Goal: Task Accomplishment & Management: Use online tool/utility

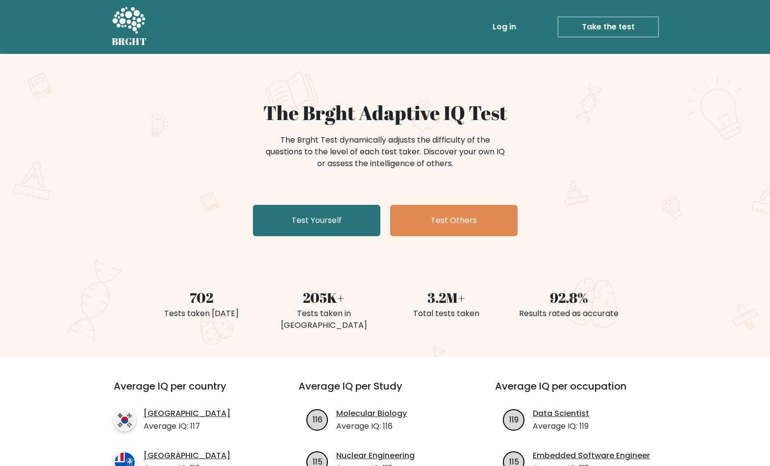
click at [606, 32] on link "Take the test" at bounding box center [608, 27] width 101 height 21
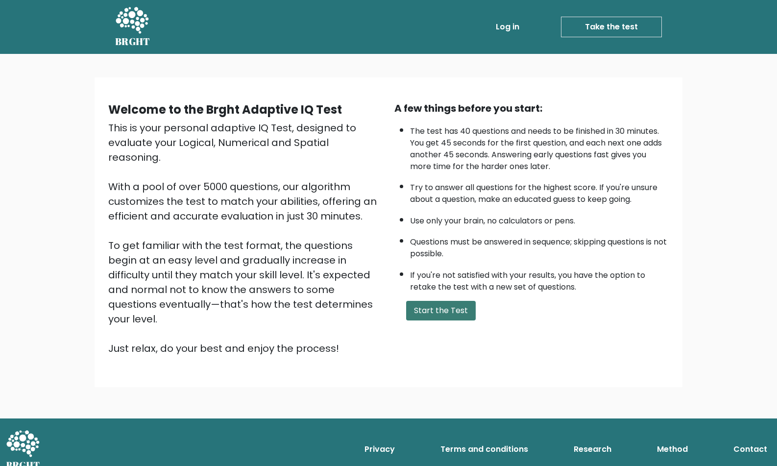
click at [427, 311] on button "Start the Test" at bounding box center [441, 311] width 70 height 20
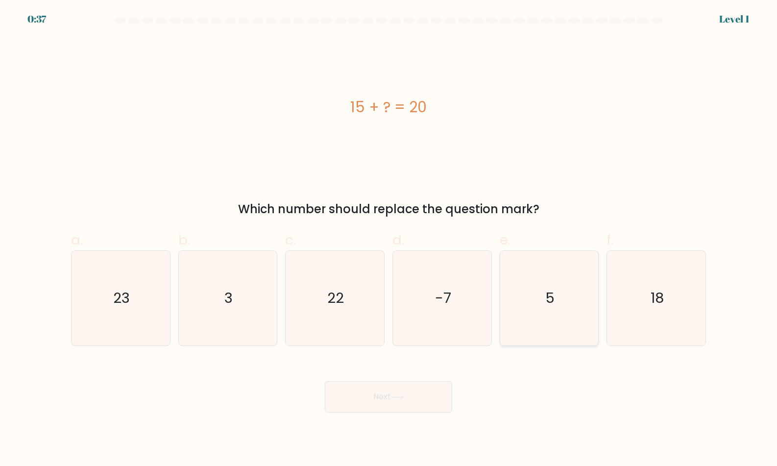
click at [538, 300] on icon "5" at bounding box center [549, 298] width 95 height 95
click at [389, 240] on input "e. 5" at bounding box center [389, 236] width 0 height 6
radio input "true"
click at [410, 406] on button "Next" at bounding box center [388, 396] width 127 height 31
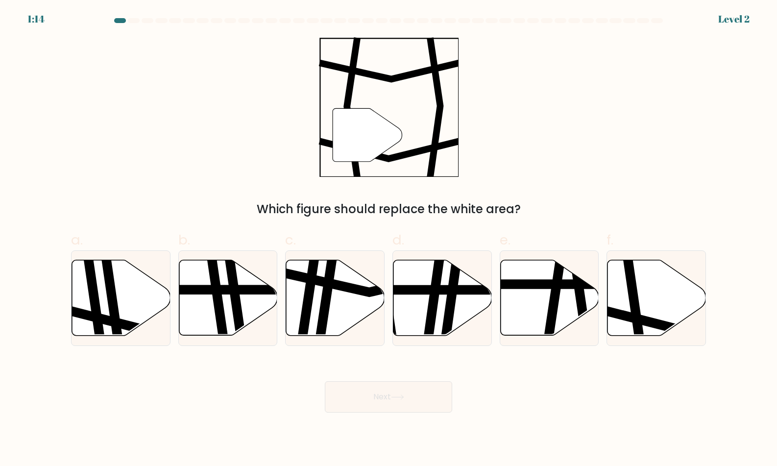
drag, startPoint x: 100, startPoint y: 299, endPoint x: 173, endPoint y: 223, distance: 105.7
click at [173, 223] on div "a. b. c. d." at bounding box center [388, 283] width 643 height 123
click at [187, 131] on div "" Which figure should replace the white area?" at bounding box center [388, 127] width 647 height 181
click at [666, 311] on icon at bounding box center [657, 297] width 98 height 75
click at [389, 240] on input "f." at bounding box center [389, 236] width 0 height 6
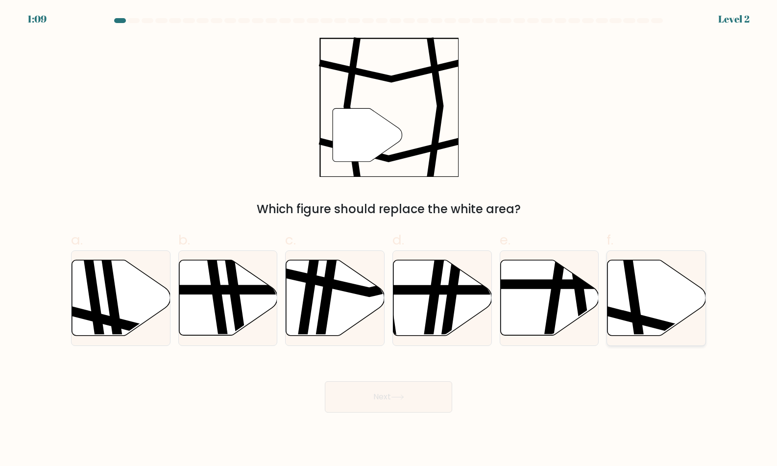
radio input "true"
click at [405, 402] on button "Next" at bounding box center [388, 396] width 127 height 31
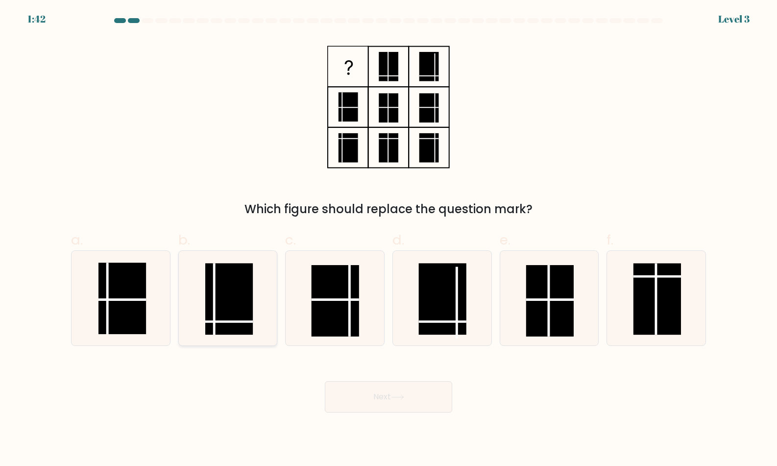
click at [227, 296] on rect at bounding box center [229, 299] width 48 height 72
click at [389, 240] on input "b." at bounding box center [389, 236] width 0 height 6
radio input "true"
click at [395, 401] on button "Next" at bounding box center [388, 396] width 127 height 31
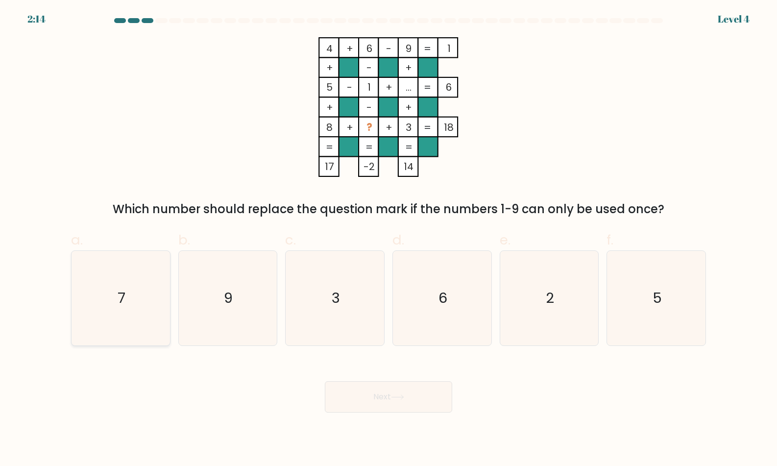
click at [143, 290] on icon "7" at bounding box center [120, 298] width 95 height 95
click at [389, 240] on input "a. 7" at bounding box center [389, 236] width 0 height 6
radio input "true"
click at [414, 397] on button "Next" at bounding box center [388, 396] width 127 height 31
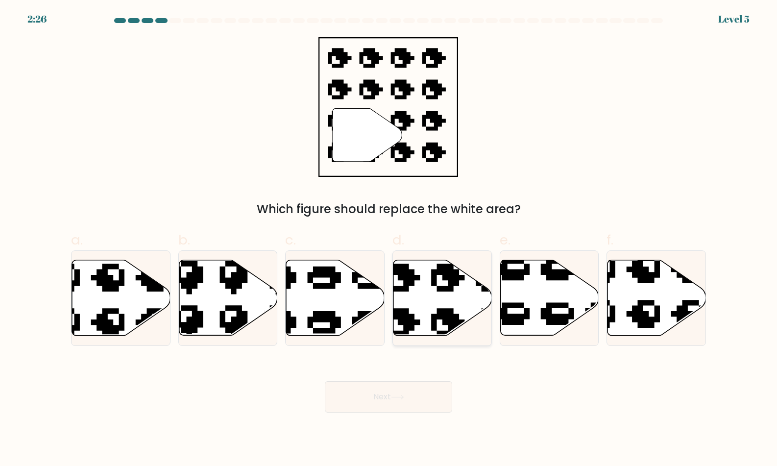
click at [424, 291] on icon at bounding box center [442, 297] width 98 height 75
click at [389, 240] on input "d." at bounding box center [389, 236] width 0 height 6
radio input "true"
click at [412, 402] on button "Next" at bounding box center [388, 396] width 127 height 31
